Goal: Check status: Check status

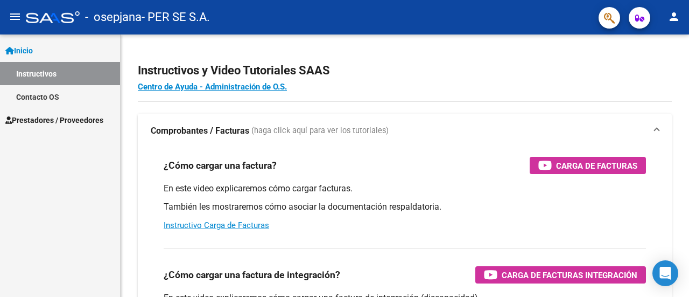
click at [57, 76] on link "Instructivos" at bounding box center [60, 73] width 120 height 23
click at [51, 116] on span "Prestadores / Proveedores" at bounding box center [54, 120] width 98 height 12
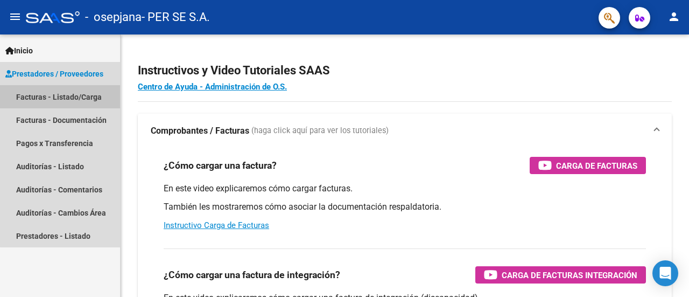
click at [67, 96] on link "Facturas - Listado/Carga" at bounding box center [60, 96] width 120 height 23
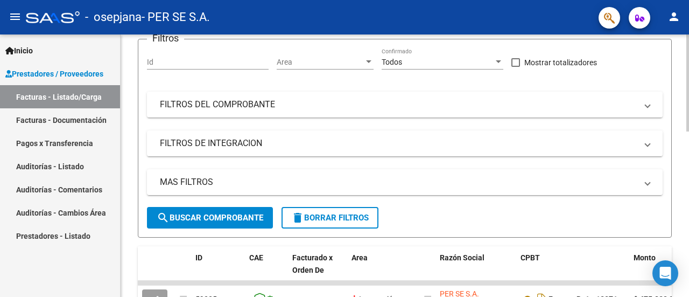
scroll to position [108, 0]
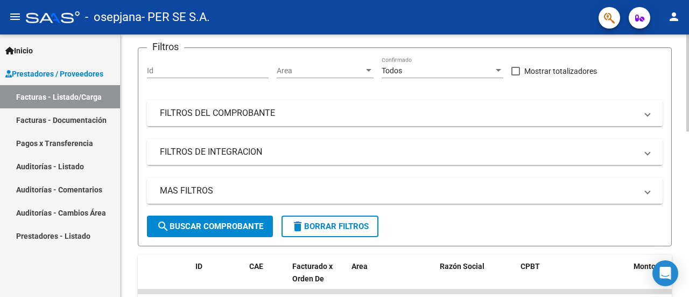
click at [247, 152] on mat-panel-title "FILTROS DE INTEGRACION" at bounding box center [398, 152] width 477 height 12
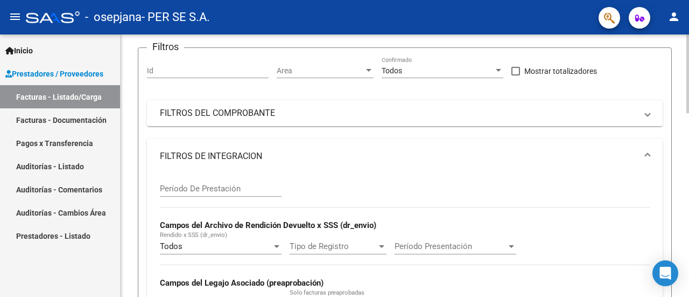
scroll to position [161, 0]
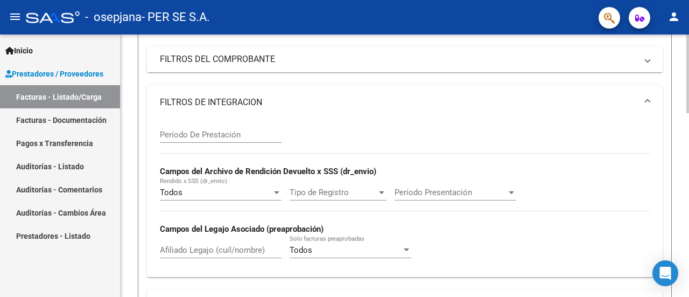
click at [331, 193] on span "Tipo de Registro" at bounding box center [333, 192] width 87 height 10
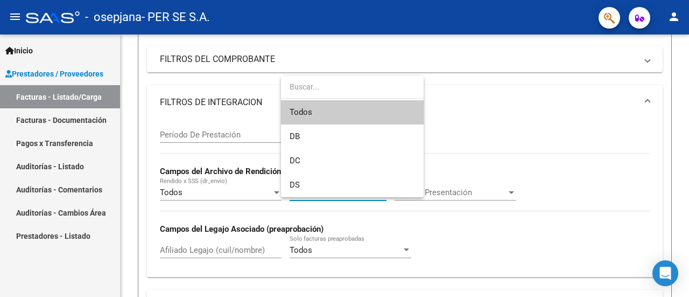
click at [259, 235] on div at bounding box center [344, 148] width 689 height 297
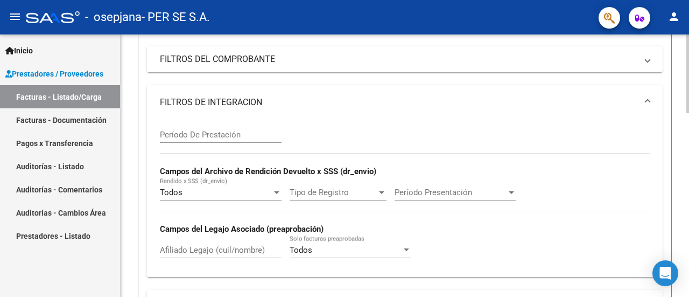
click at [253, 250] on input "Afiliado Legajo (cuil/nombre)" at bounding box center [221, 250] width 122 height 10
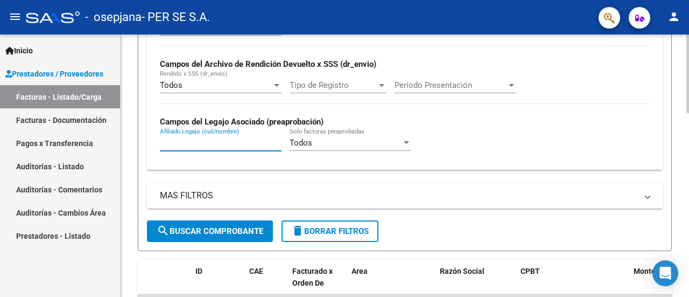
scroll to position [269, 0]
click at [320, 143] on div "Todos" at bounding box center [346, 142] width 112 height 10
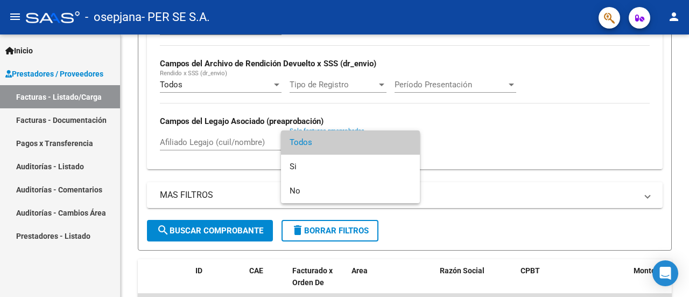
click at [252, 174] on div at bounding box center [344, 148] width 689 height 297
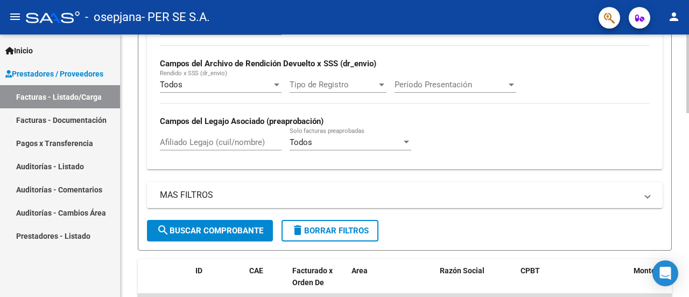
click at [228, 141] on input "Afiliado Legajo (cuil/nombre)" at bounding box center [221, 142] width 122 height 10
click at [228, 219] on div "MAS FILTROS Todos Con Doc. Respaldatoria Todos Con Trazabilidad Todos Asociado …" at bounding box center [405, 201] width 516 height 38
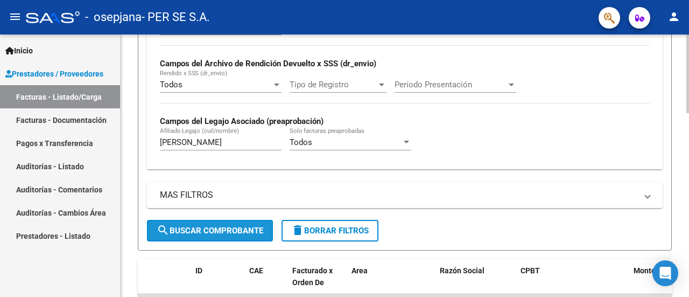
click at [222, 224] on button "search Buscar Comprobante" at bounding box center [210, 231] width 126 height 22
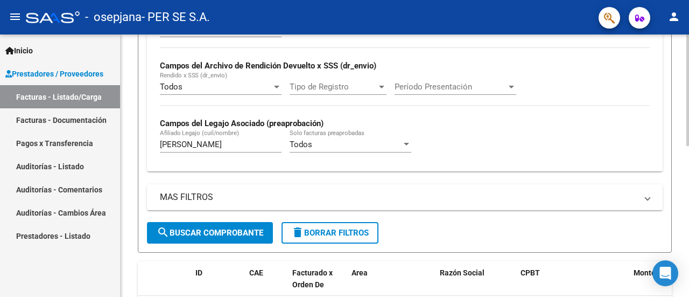
scroll to position [247, 0]
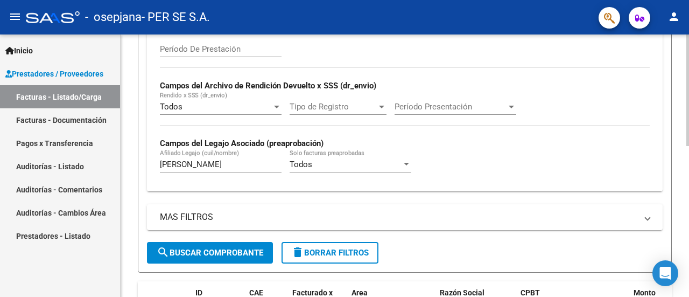
click at [196, 163] on input "[PERSON_NAME]" at bounding box center [221, 164] width 122 height 10
click at [212, 248] on span "search Buscar Comprobante" at bounding box center [210, 253] width 107 height 10
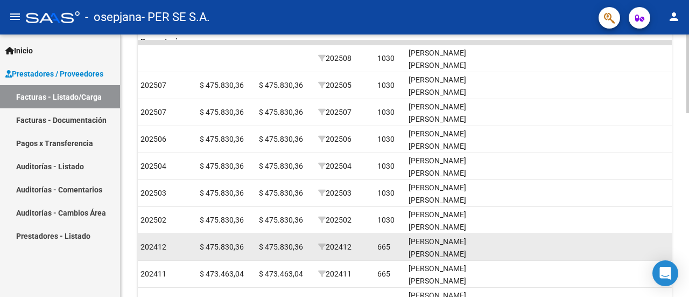
scroll to position [506, 0]
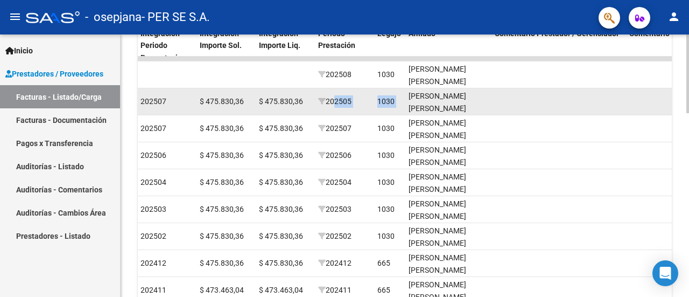
drag, startPoint x: 330, startPoint y: 101, endPoint x: 408, endPoint y: 102, distance: 78.1
click at [408, 102] on div "58189 Integración PER SE S.A. 30715746499 Factura B: 6 - 527 $ 475.830,36 [DATE…" at bounding box center [49, 101] width 2269 height 27
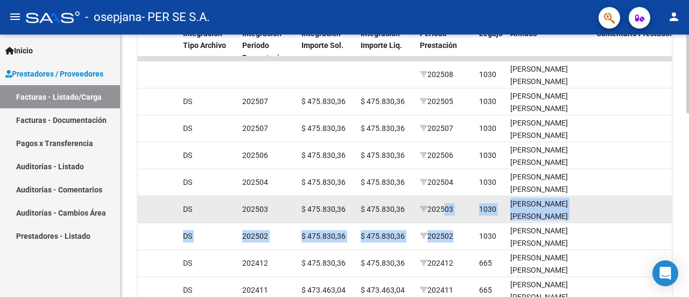
drag, startPoint x: 446, startPoint y: 220, endPoint x: 442, endPoint y: 198, distance: 22.3
click at [449, 210] on span "202503" at bounding box center [436, 209] width 33 height 9
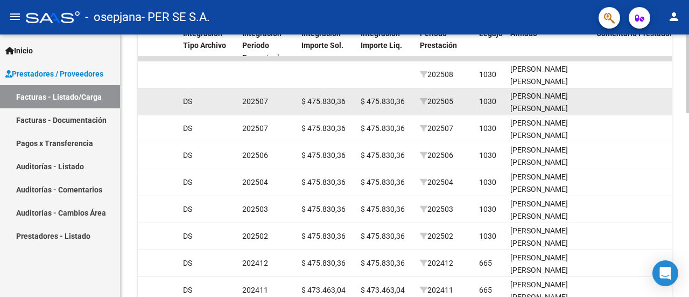
click at [449, 99] on span "202505" at bounding box center [436, 101] width 33 height 9
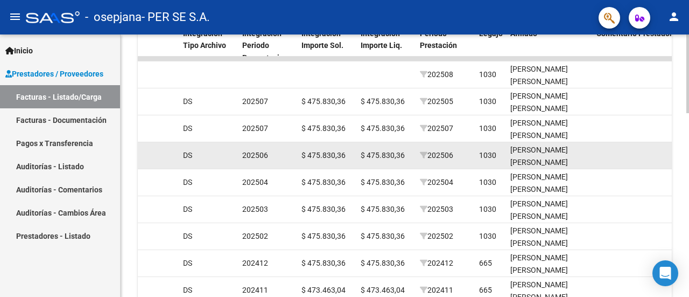
click at [451, 147] on datatable-body-cell "202506" at bounding box center [445, 155] width 59 height 26
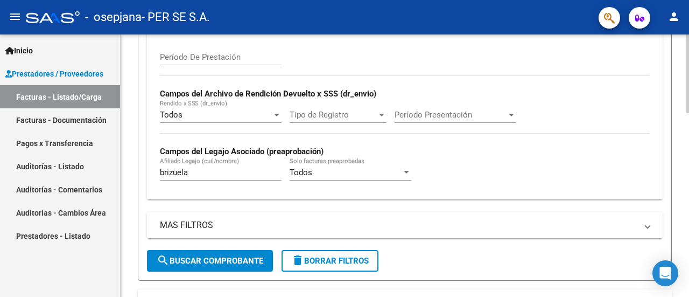
scroll to position [237, 0]
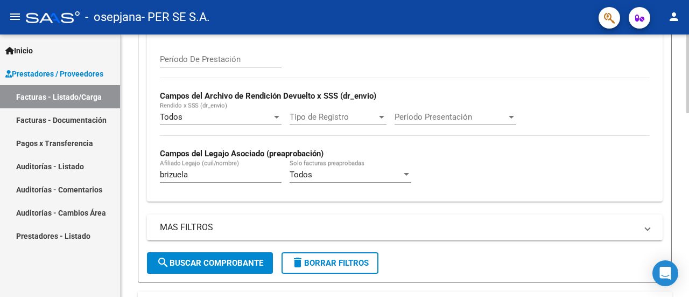
click at [185, 175] on input "brizuela" at bounding box center [221, 175] width 122 height 10
click at [172, 266] on span "search Buscar Comprobante" at bounding box center [210, 263] width 107 height 10
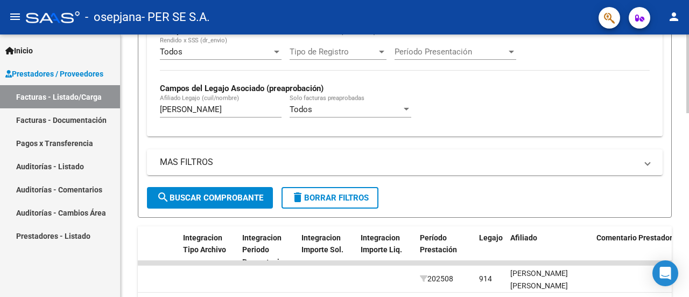
scroll to position [291, 0]
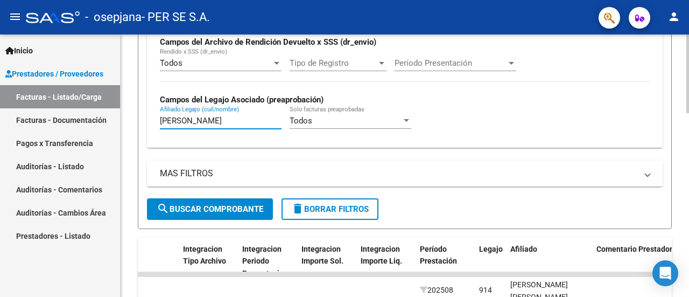
drag, startPoint x: 201, startPoint y: 118, endPoint x: 124, endPoint y: 106, distance: 77.3
click at [124, 106] on div "Video tutorial PRESTADORES -> Listado de CPBTs Emitidos por Prestadores / Prove…" at bounding box center [405, 177] width 568 height 867
type input "romero"
click at [189, 210] on span "search Buscar Comprobante" at bounding box center [210, 209] width 107 height 10
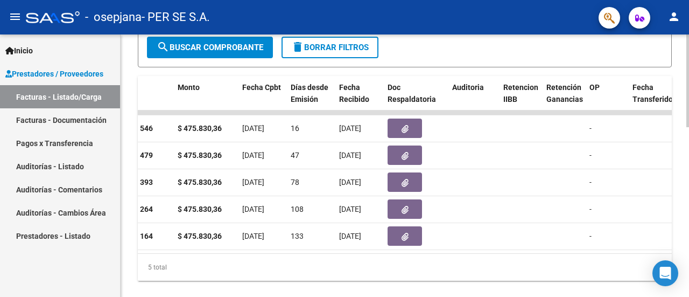
scroll to position [0, 0]
